Goal: Transaction & Acquisition: Purchase product/service

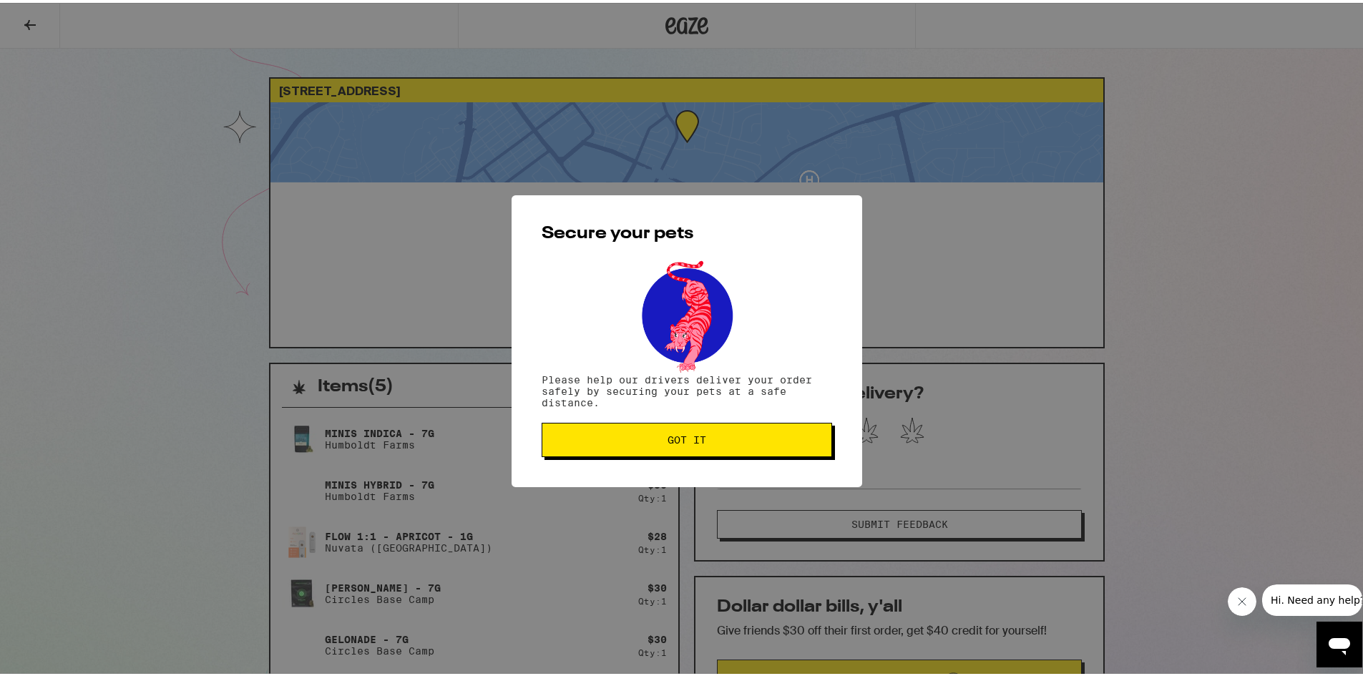
click at [690, 446] on button "Got it" at bounding box center [686, 437] width 290 height 34
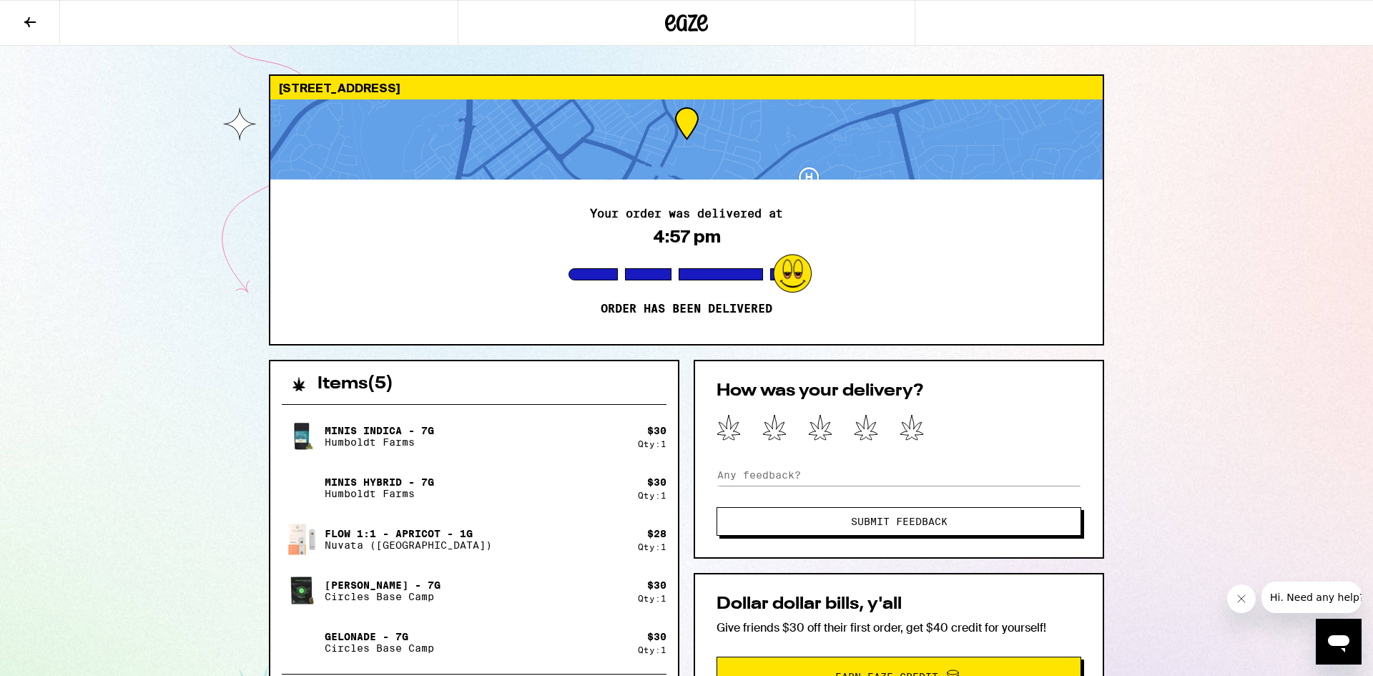
click at [679, 20] on icon at bounding box center [687, 22] width 21 height 17
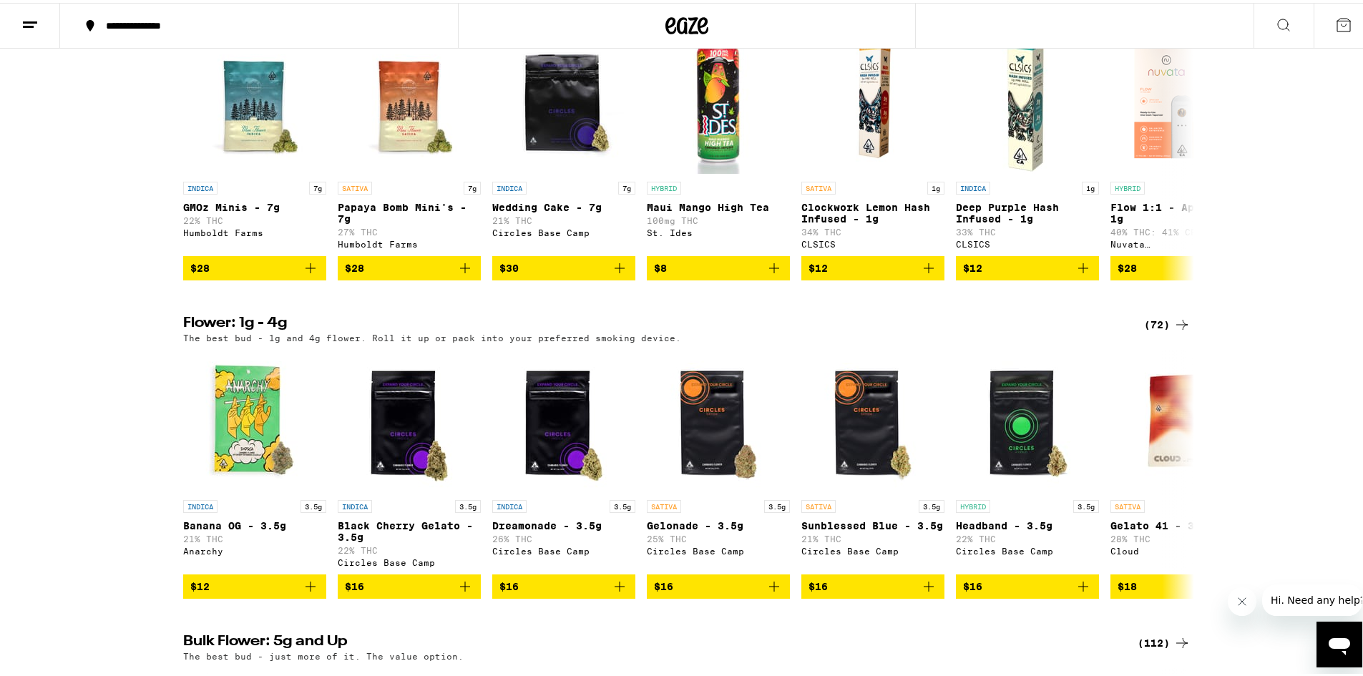
scroll to position [1144, 0]
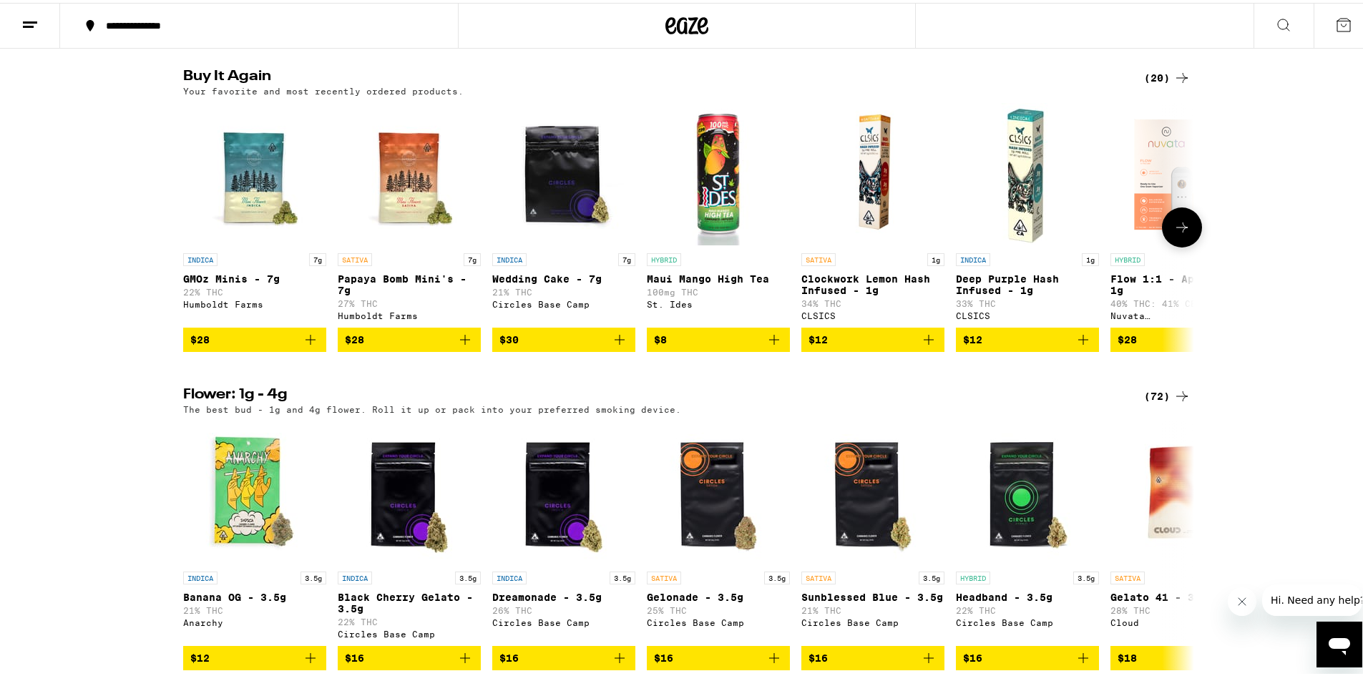
click at [250, 345] on span "$28" at bounding box center [254, 336] width 129 height 17
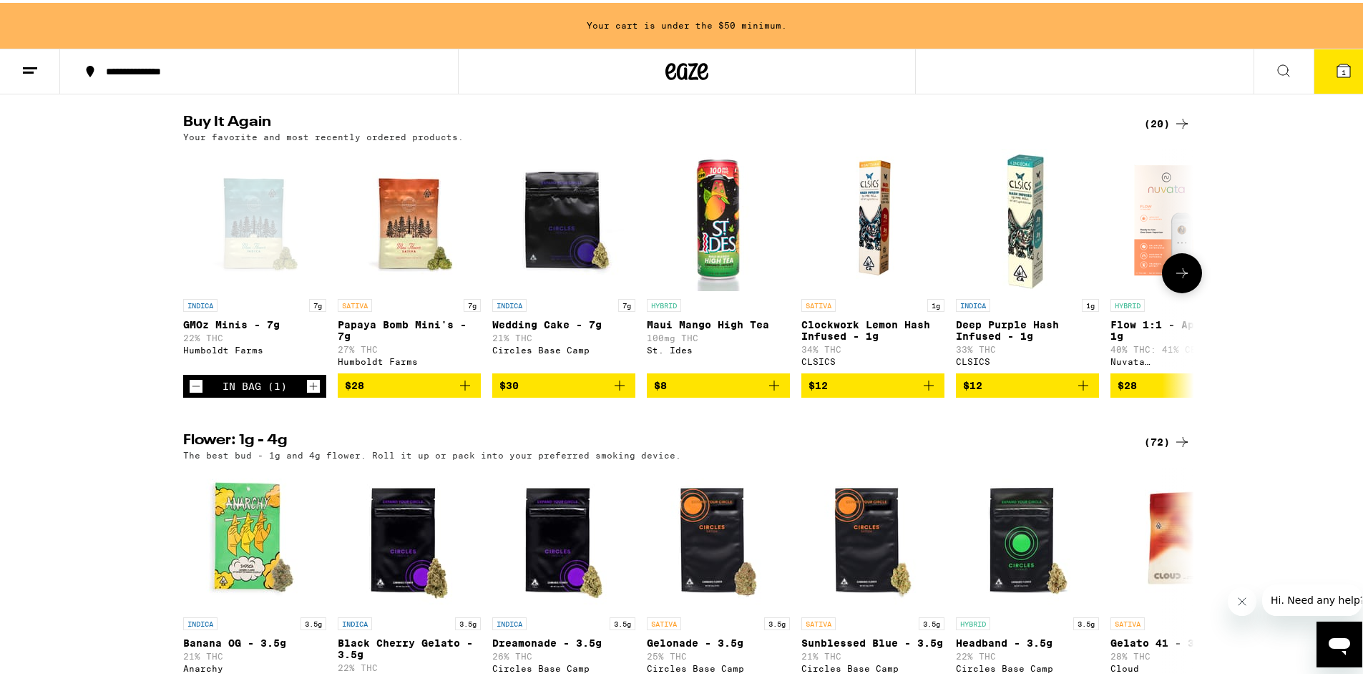
scroll to position [1190, 0]
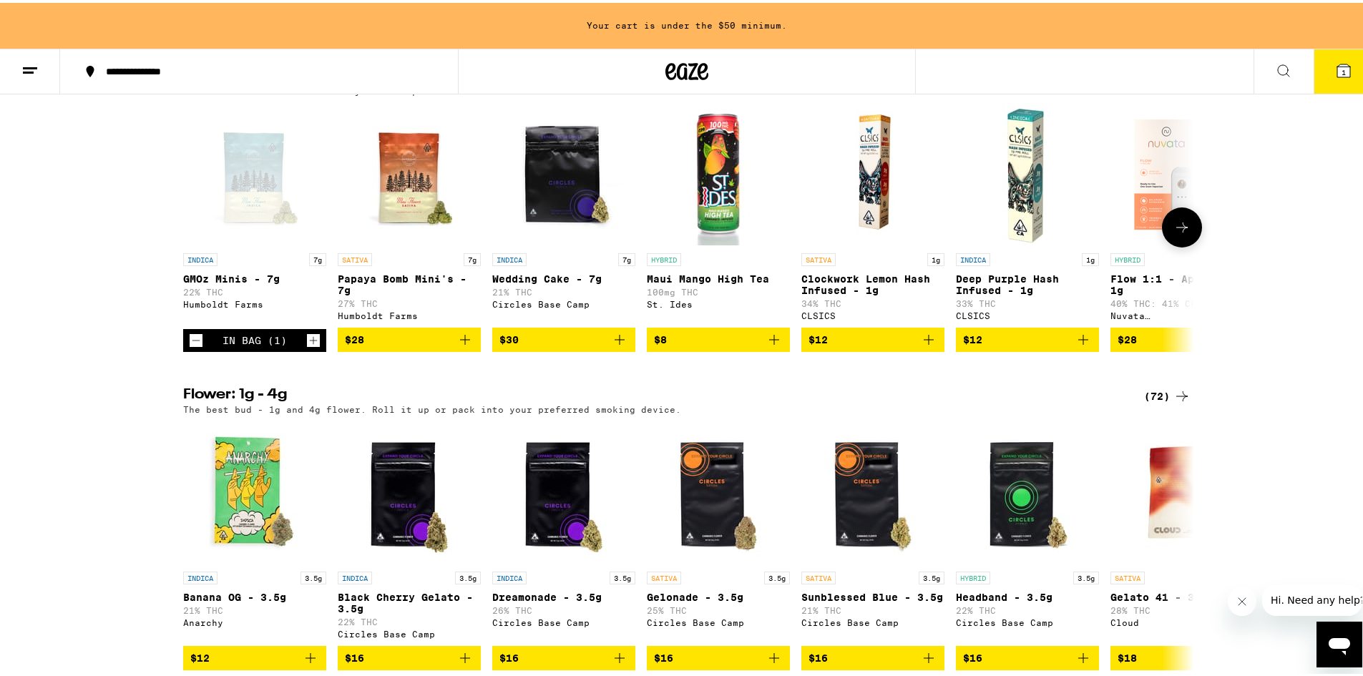
click at [418, 345] on span "$28" at bounding box center [409, 336] width 129 height 17
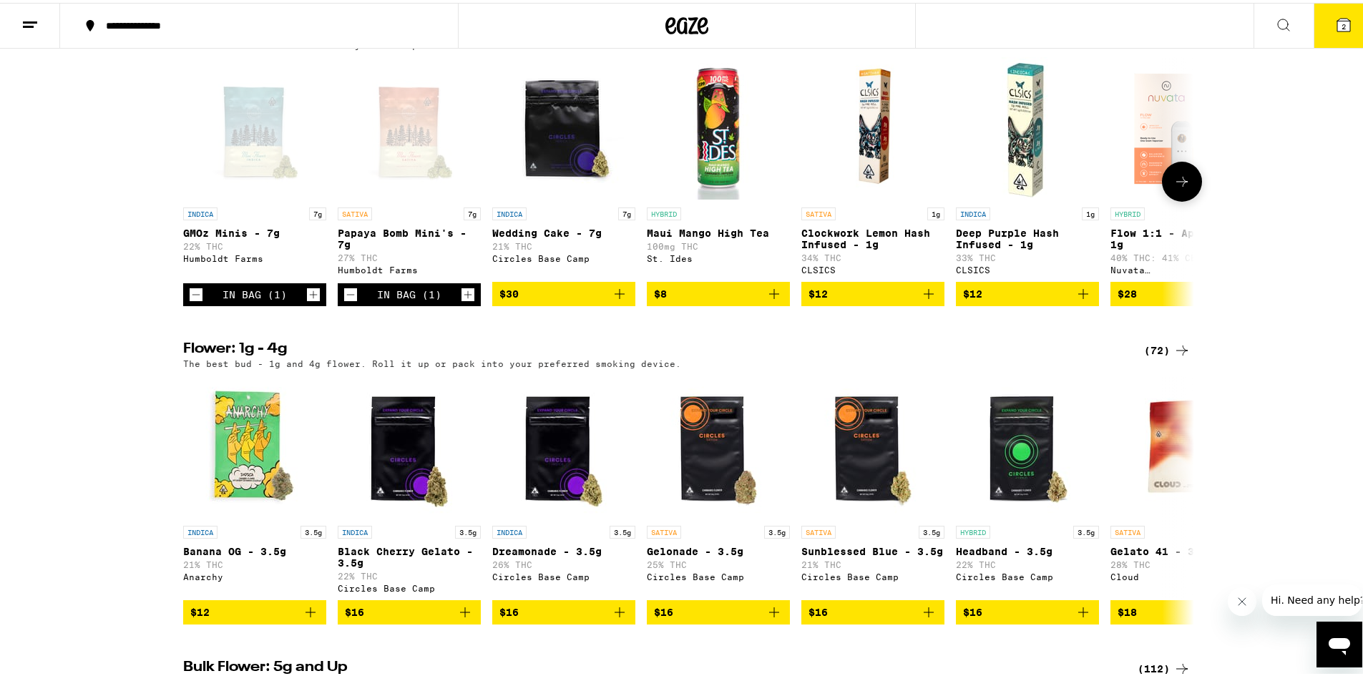
scroll to position [1144, 0]
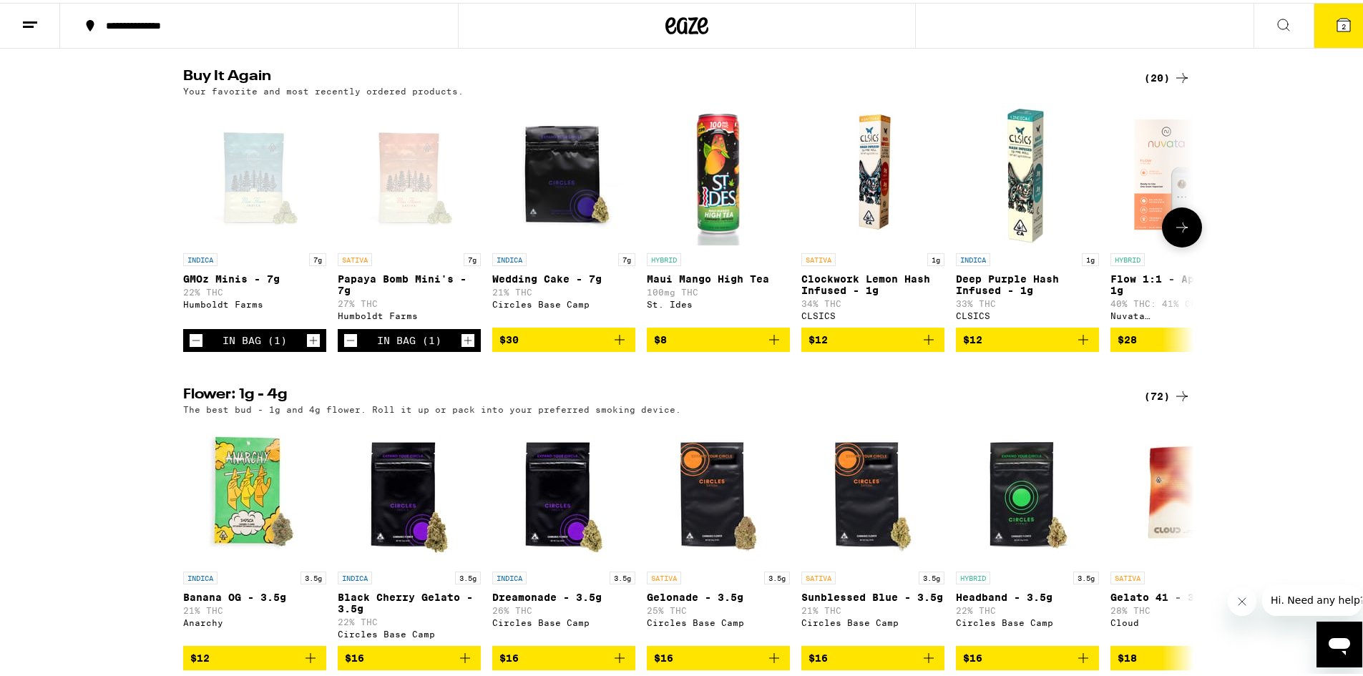
click at [461, 346] on icon "Increment" at bounding box center [467, 337] width 13 height 17
click at [556, 345] on span "$30" at bounding box center [563, 336] width 129 height 17
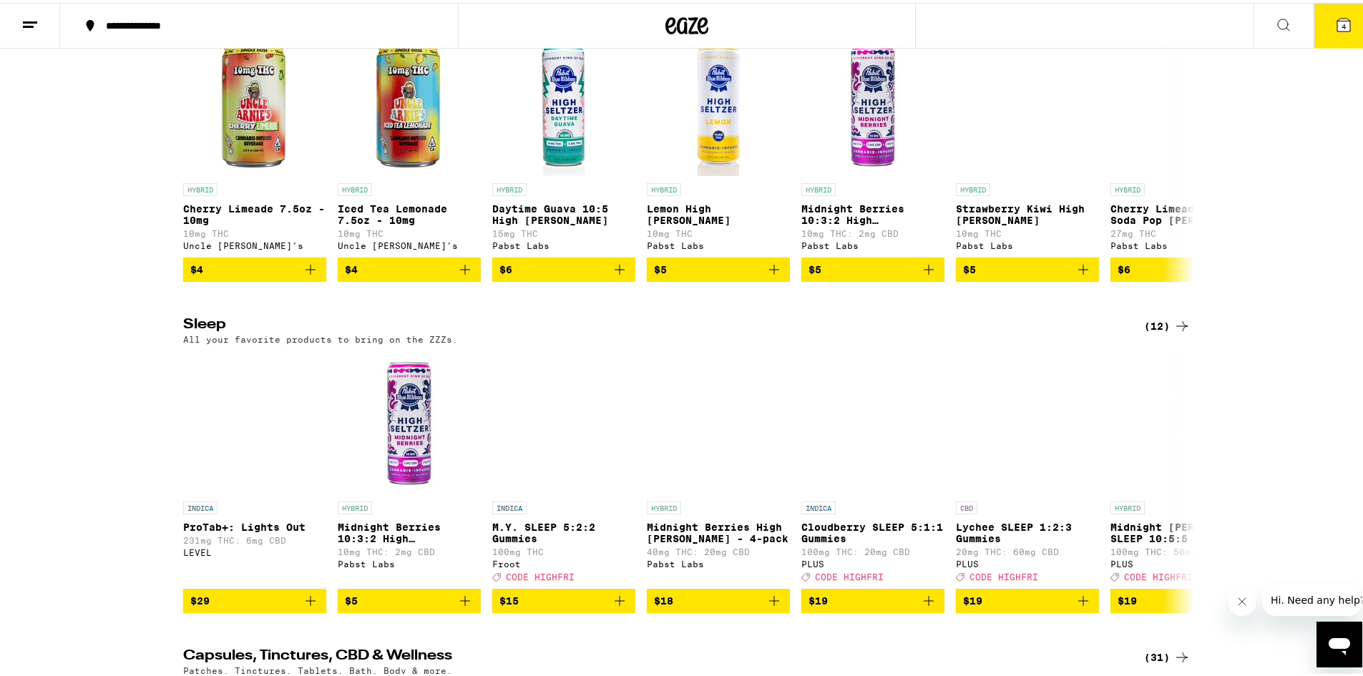
scroll to position [5508, 0]
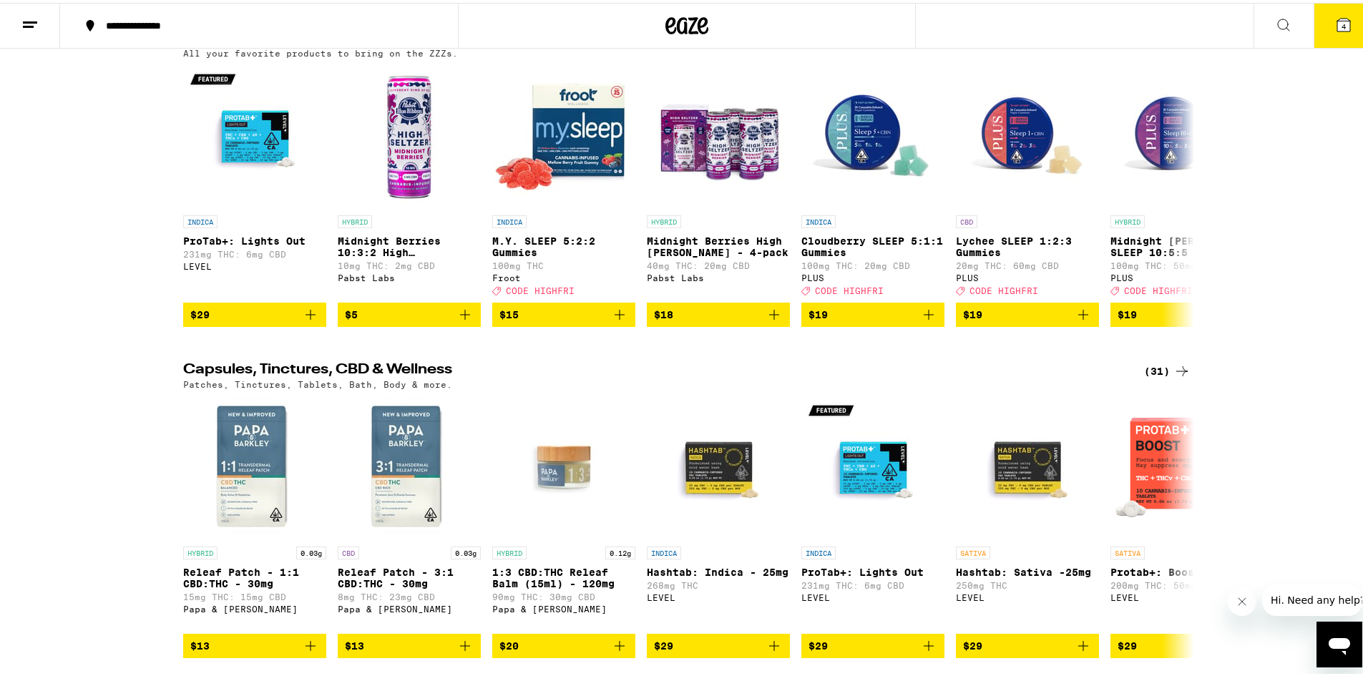
click at [1337, 21] on icon at bounding box center [1343, 22] width 13 height 13
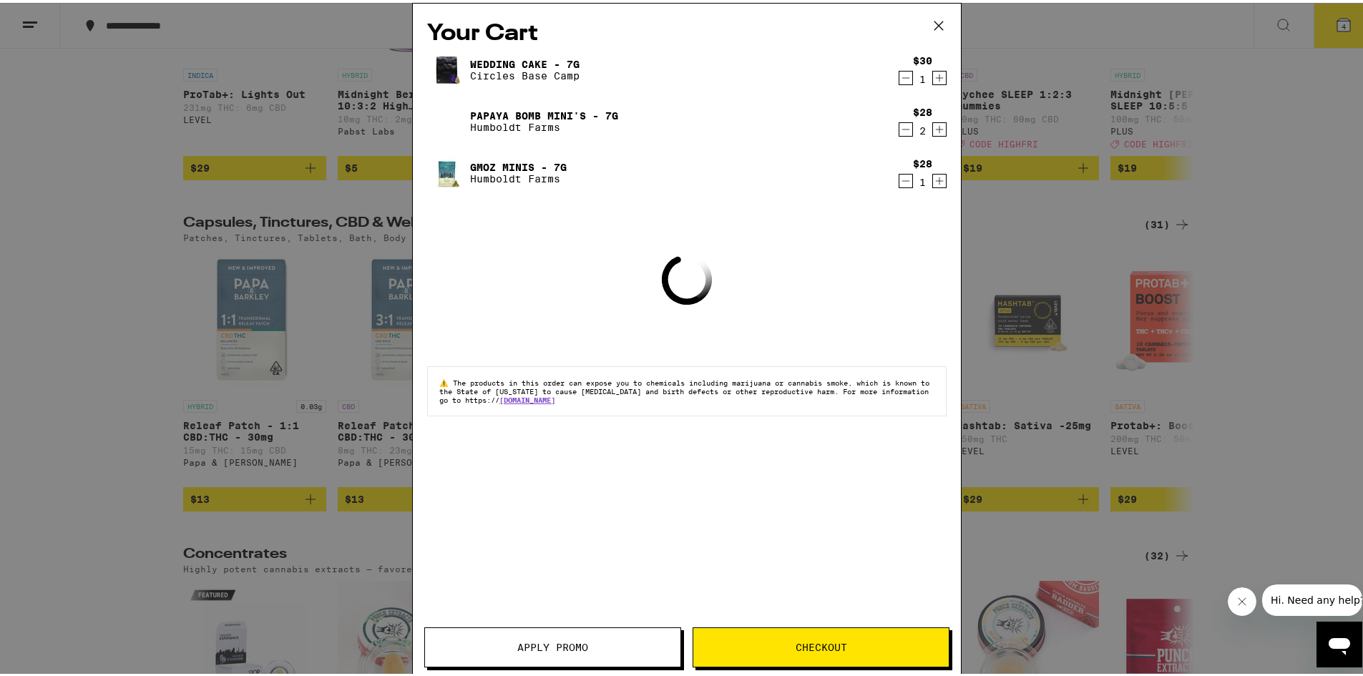
scroll to position [5361, 0]
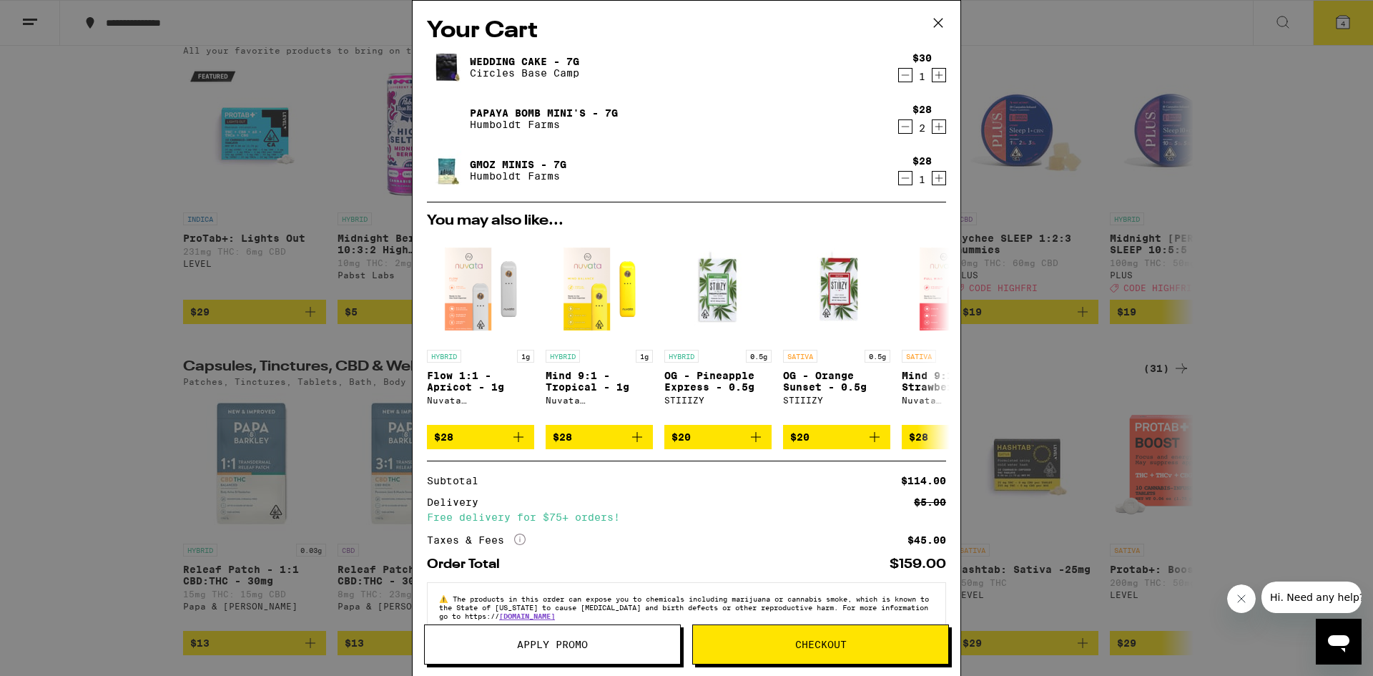
click at [124, 323] on div "Your Cart Wedding Cake - 7g Circles Base Camp $30 1 Papaya Bomb Mini's - 7g Hum…" at bounding box center [686, 338] width 1373 height 676
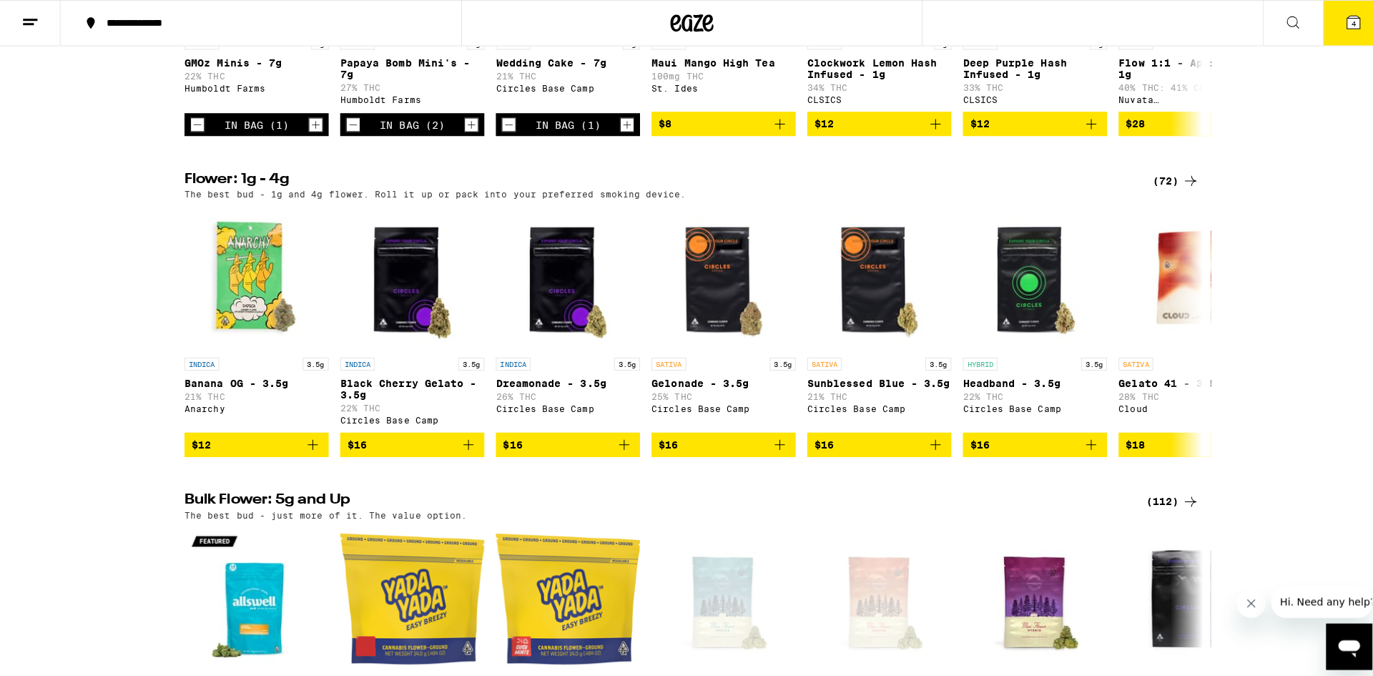
scroll to position [1359, 0]
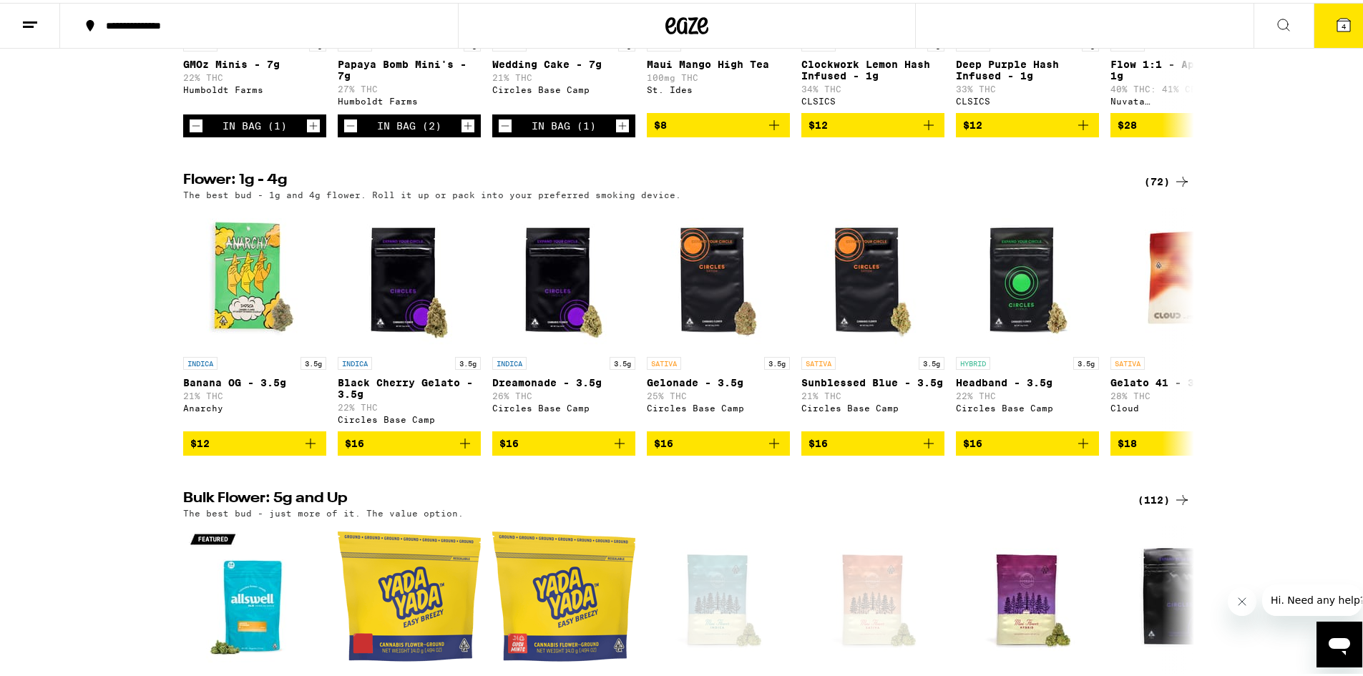
click at [1335, 22] on icon at bounding box center [1343, 22] width 17 height 17
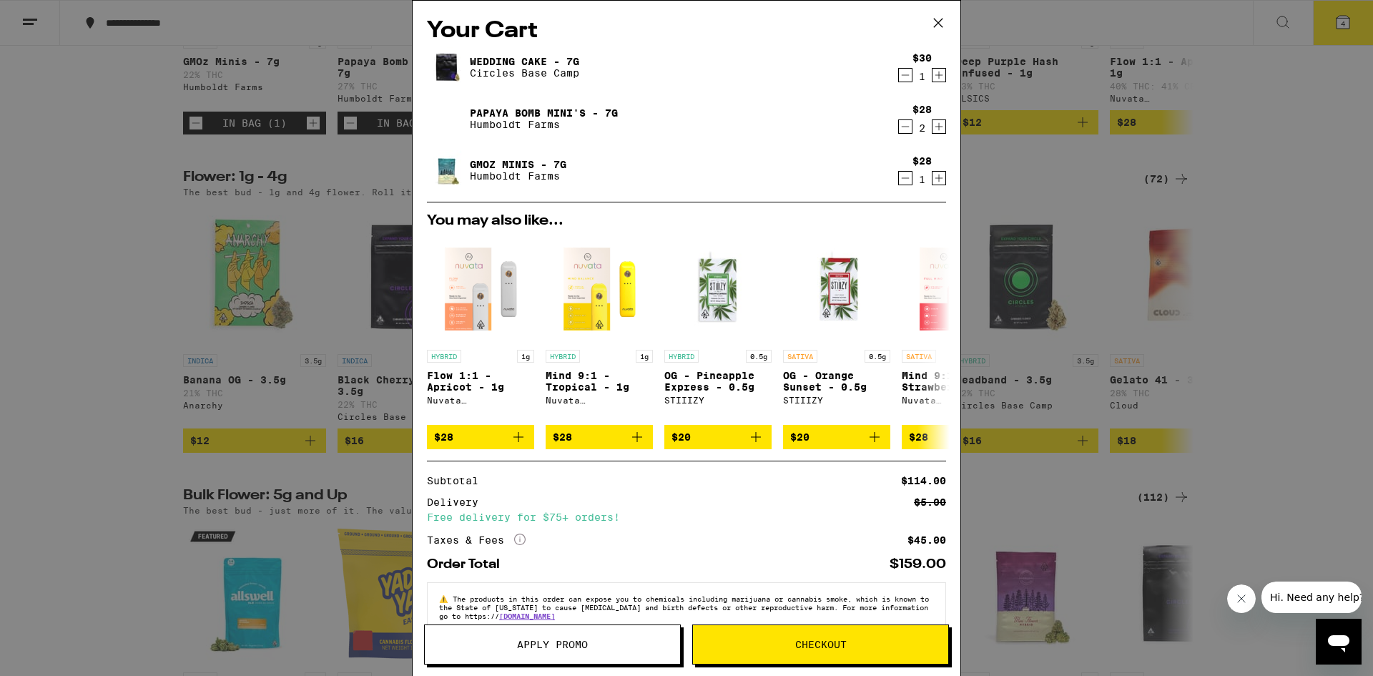
click at [789, 646] on span "Checkout" at bounding box center [820, 644] width 255 height 10
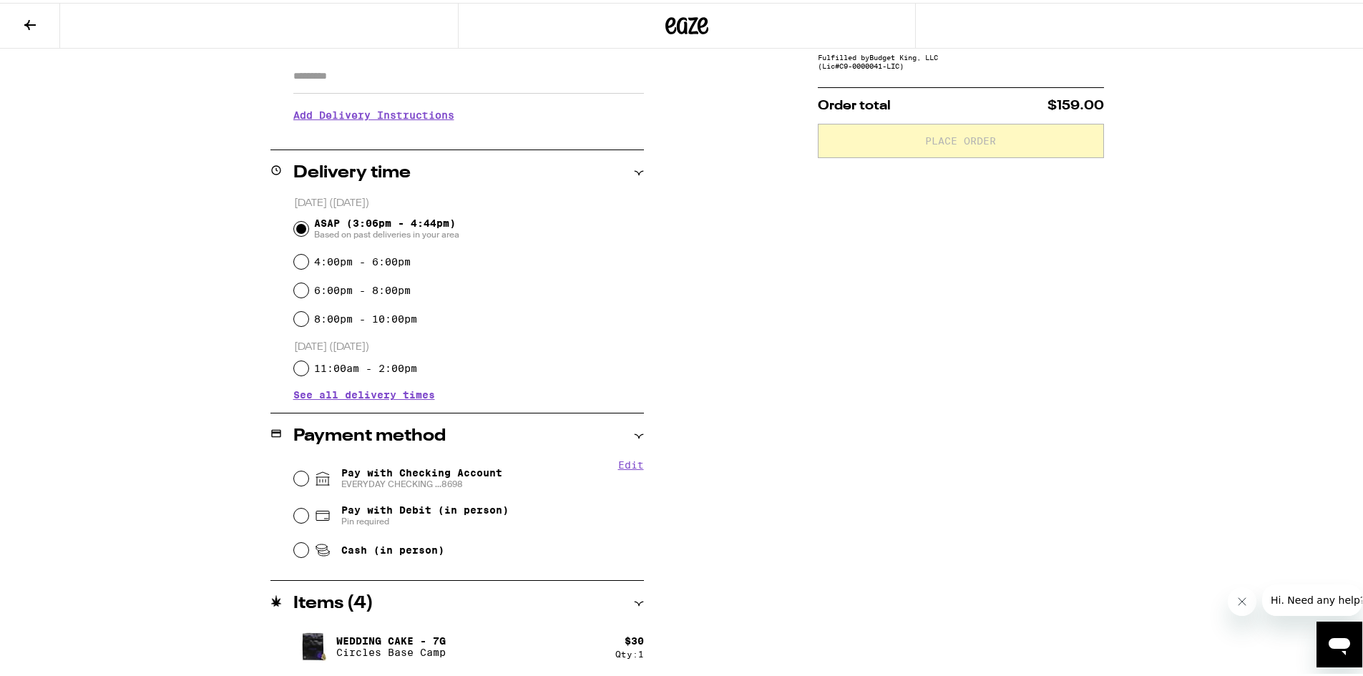
scroll to position [286, 0]
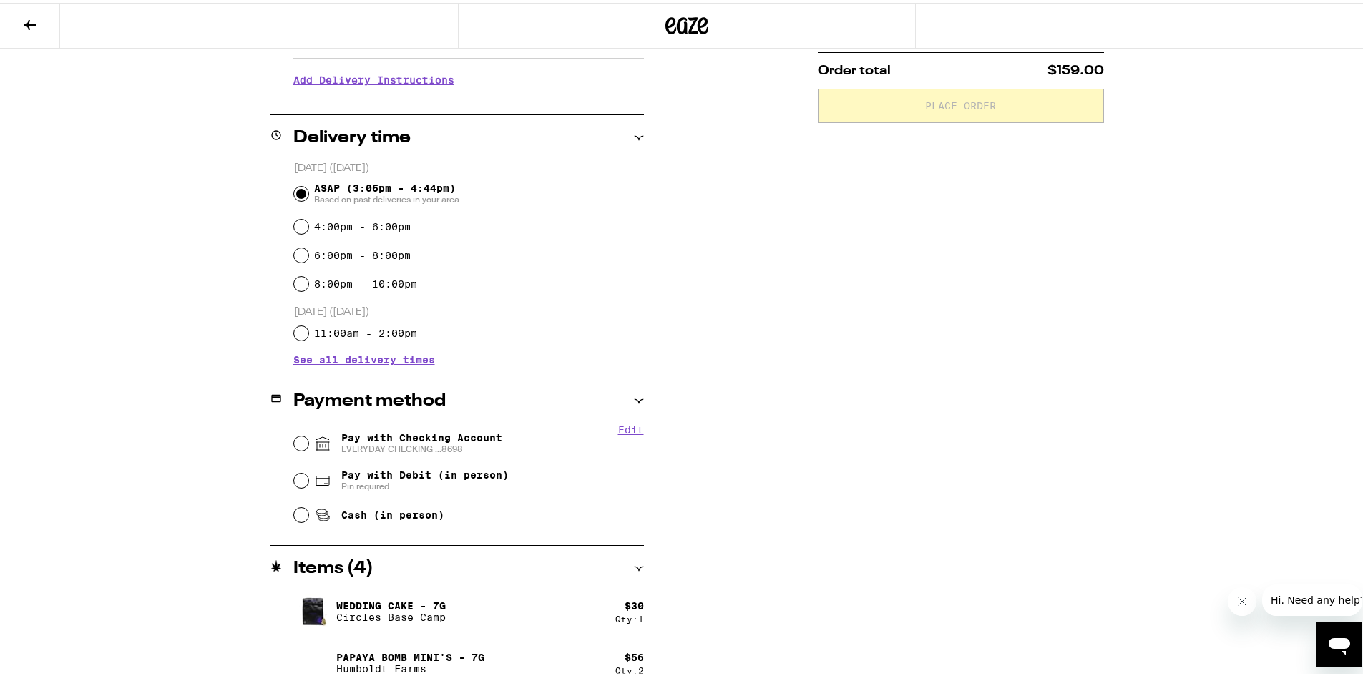
click at [423, 436] on span "Pay with Checking Account EVERYDAY CHECKING ...8698" at bounding box center [421, 440] width 161 height 23
click at [308, 436] on input "Pay with Checking Account EVERYDAY CHECKING ...8698" at bounding box center [301, 440] width 14 height 14
radio input "true"
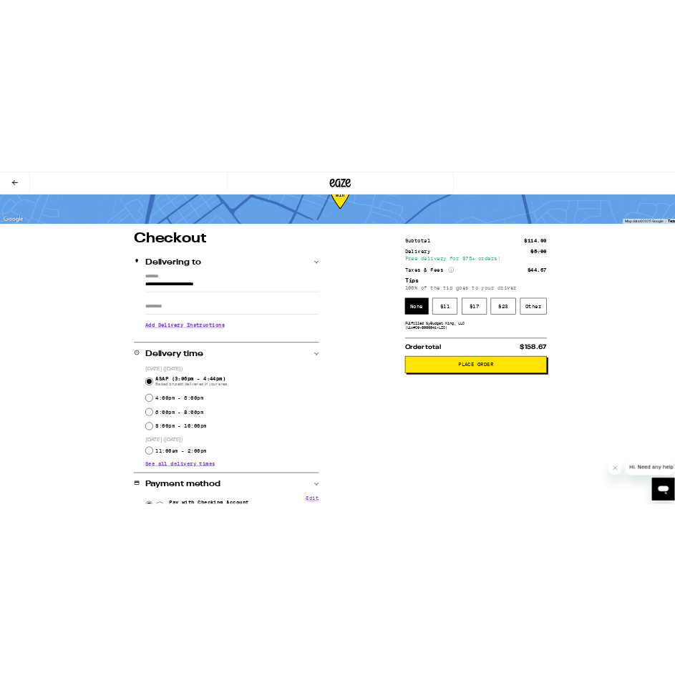
scroll to position [0, 0]
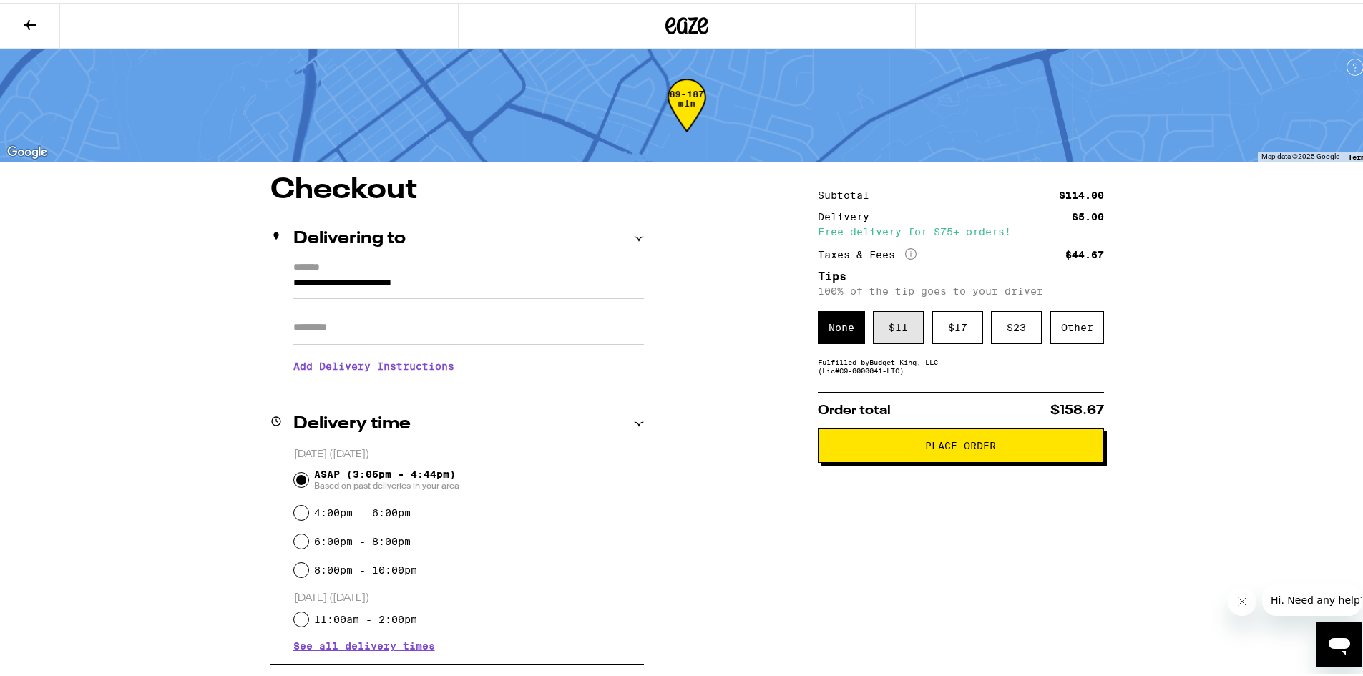
click at [891, 330] on div "$ 11" at bounding box center [898, 324] width 51 height 33
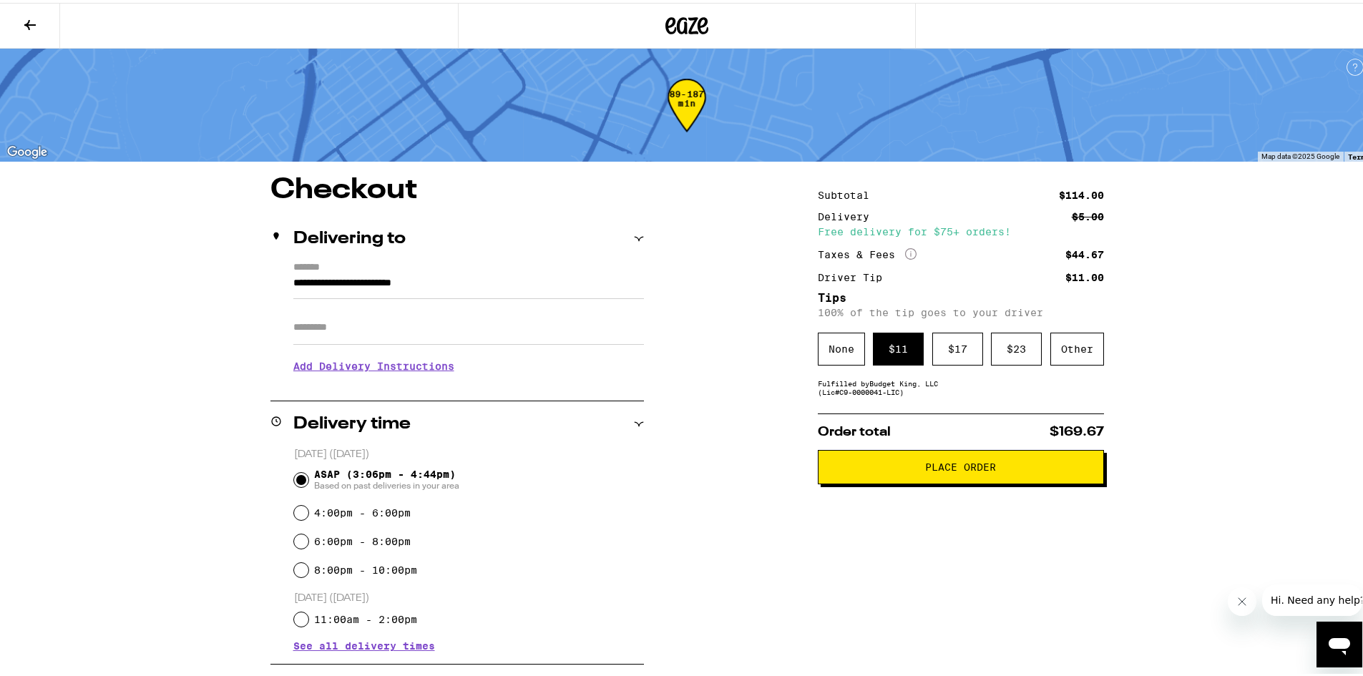
click at [961, 455] on button "Place Order" at bounding box center [961, 464] width 286 height 34
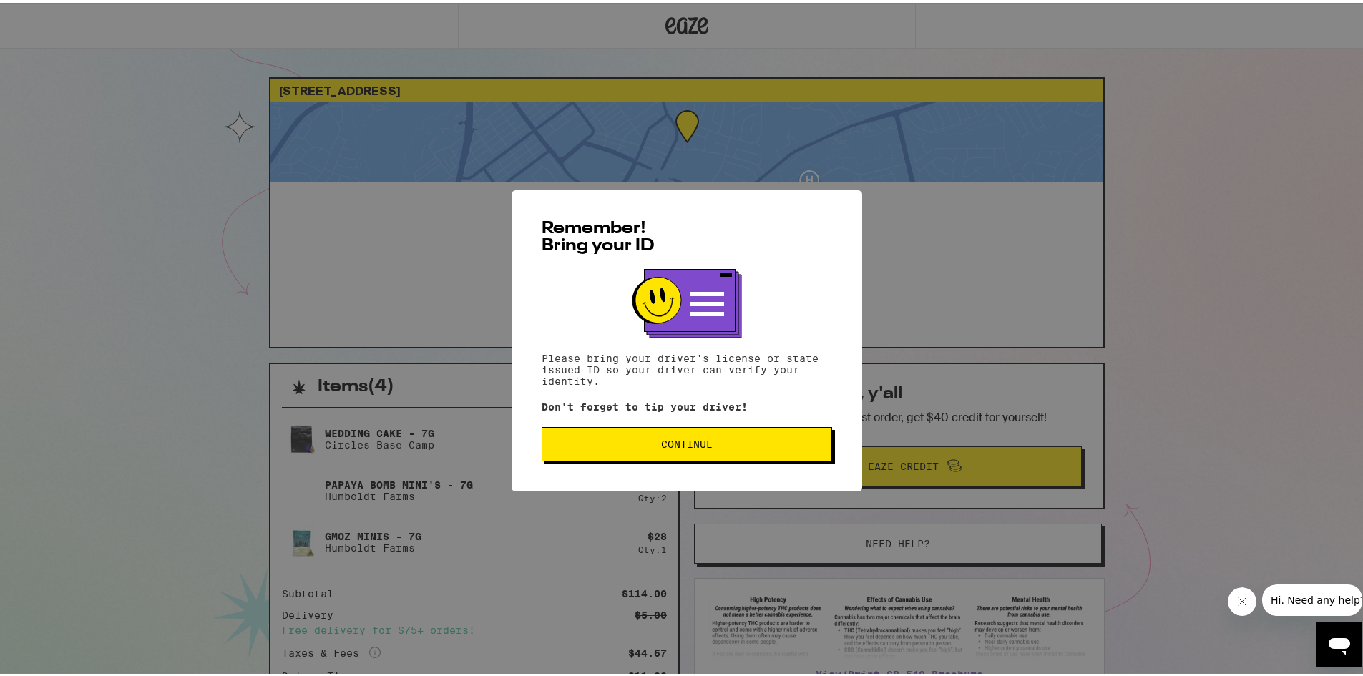
click at [692, 441] on span "Continue" at bounding box center [686, 441] width 51 height 10
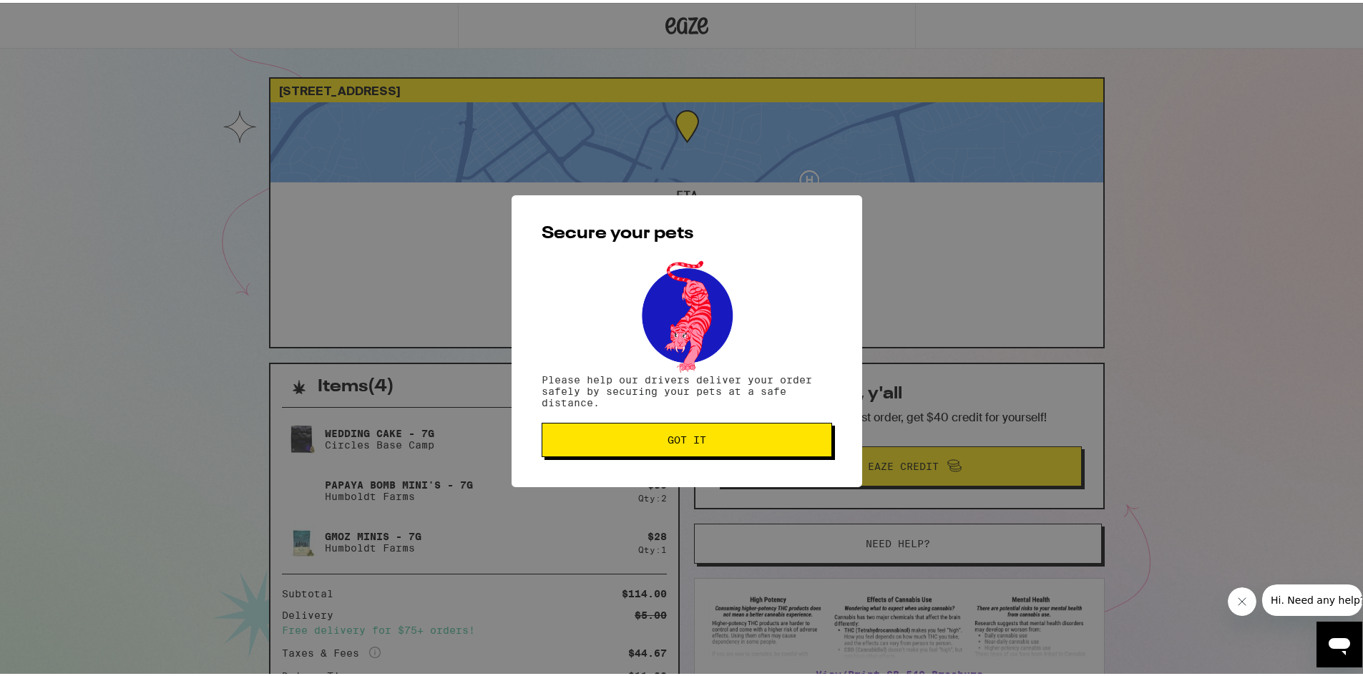
click at [700, 442] on span "Got it" at bounding box center [686, 437] width 39 height 10
